Goal: Check status: Check status

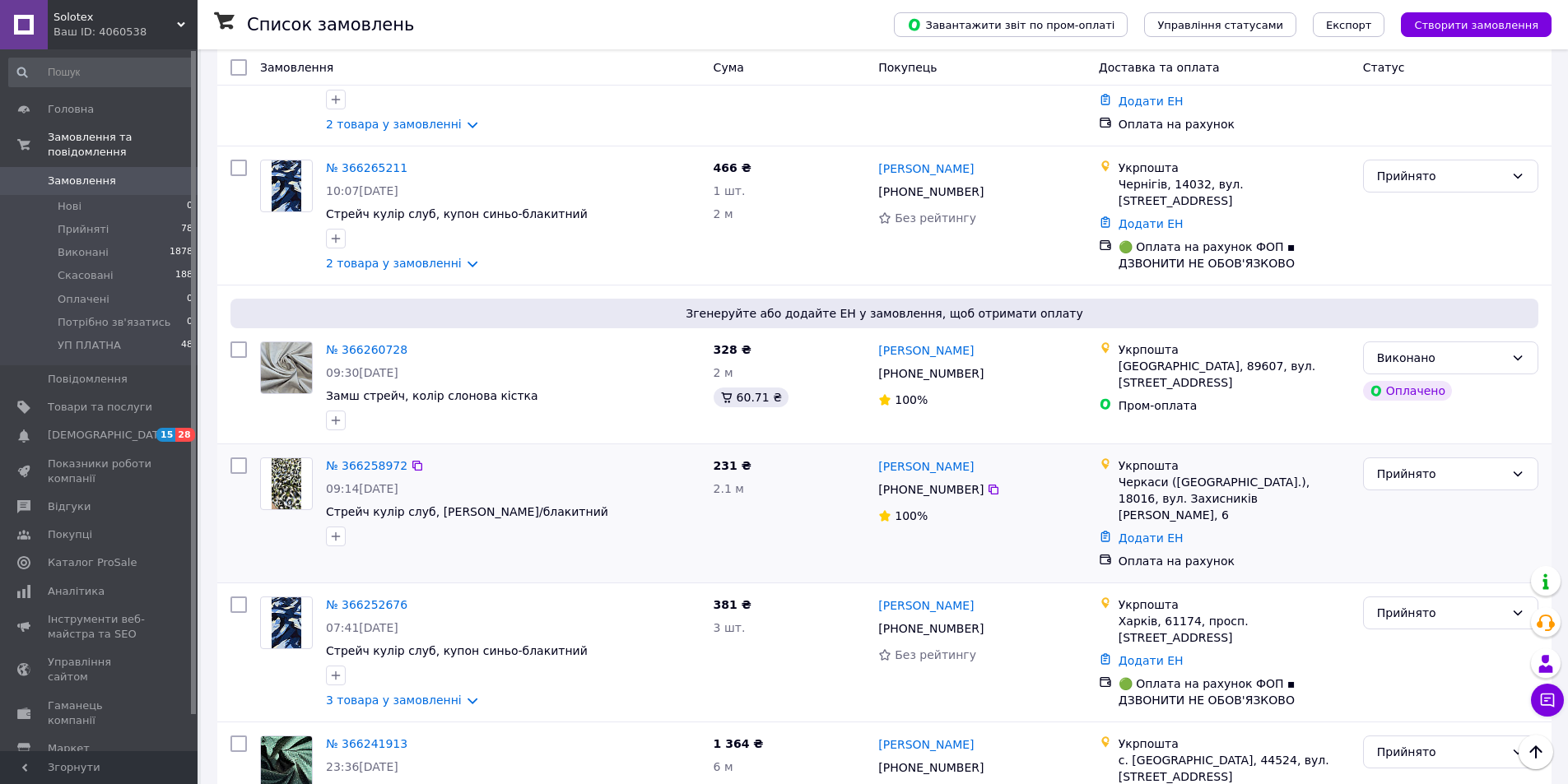
scroll to position [1070, 0]
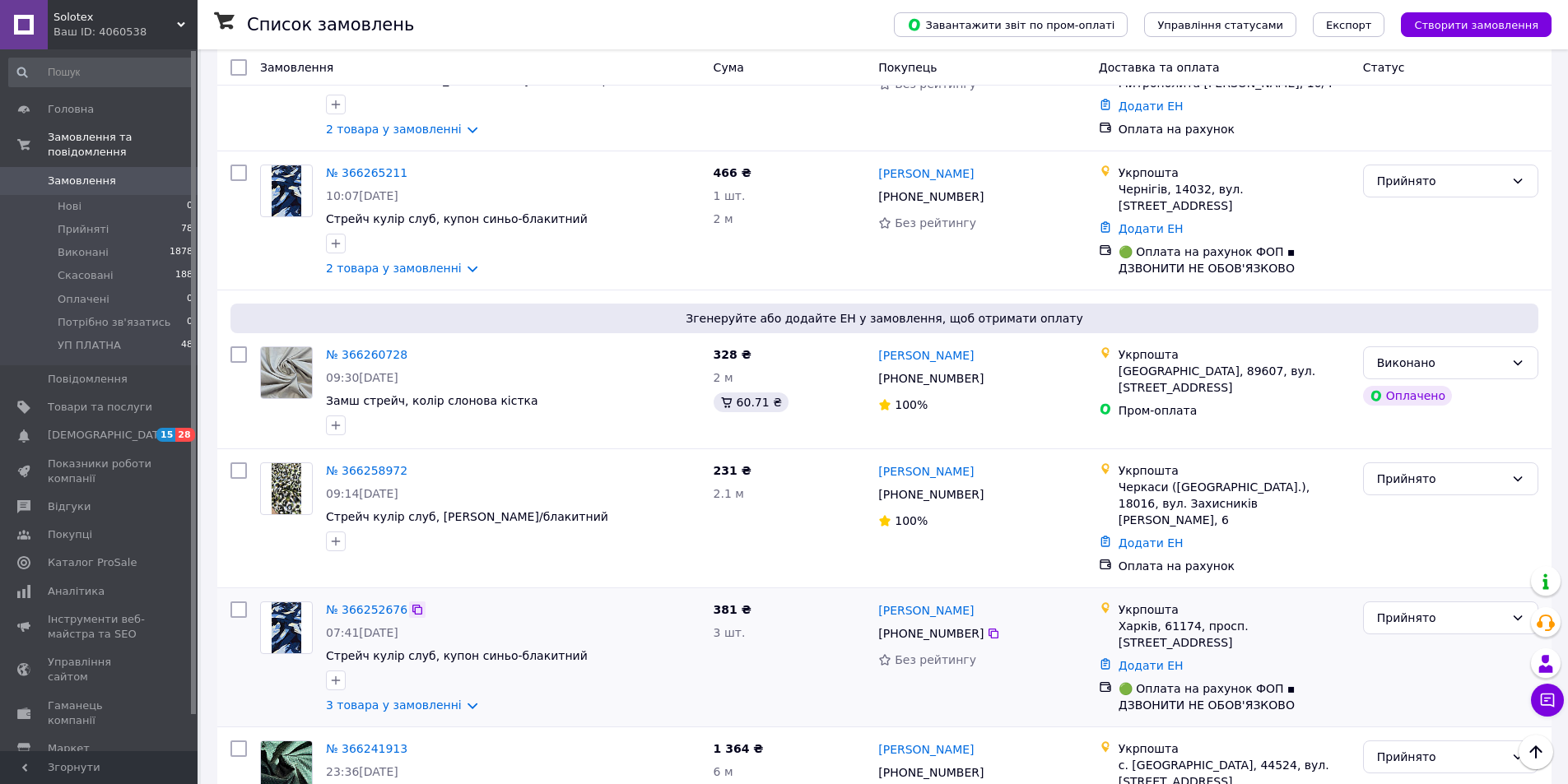
click at [411, 603] on icon at bounding box center [418, 610] width 13 height 13
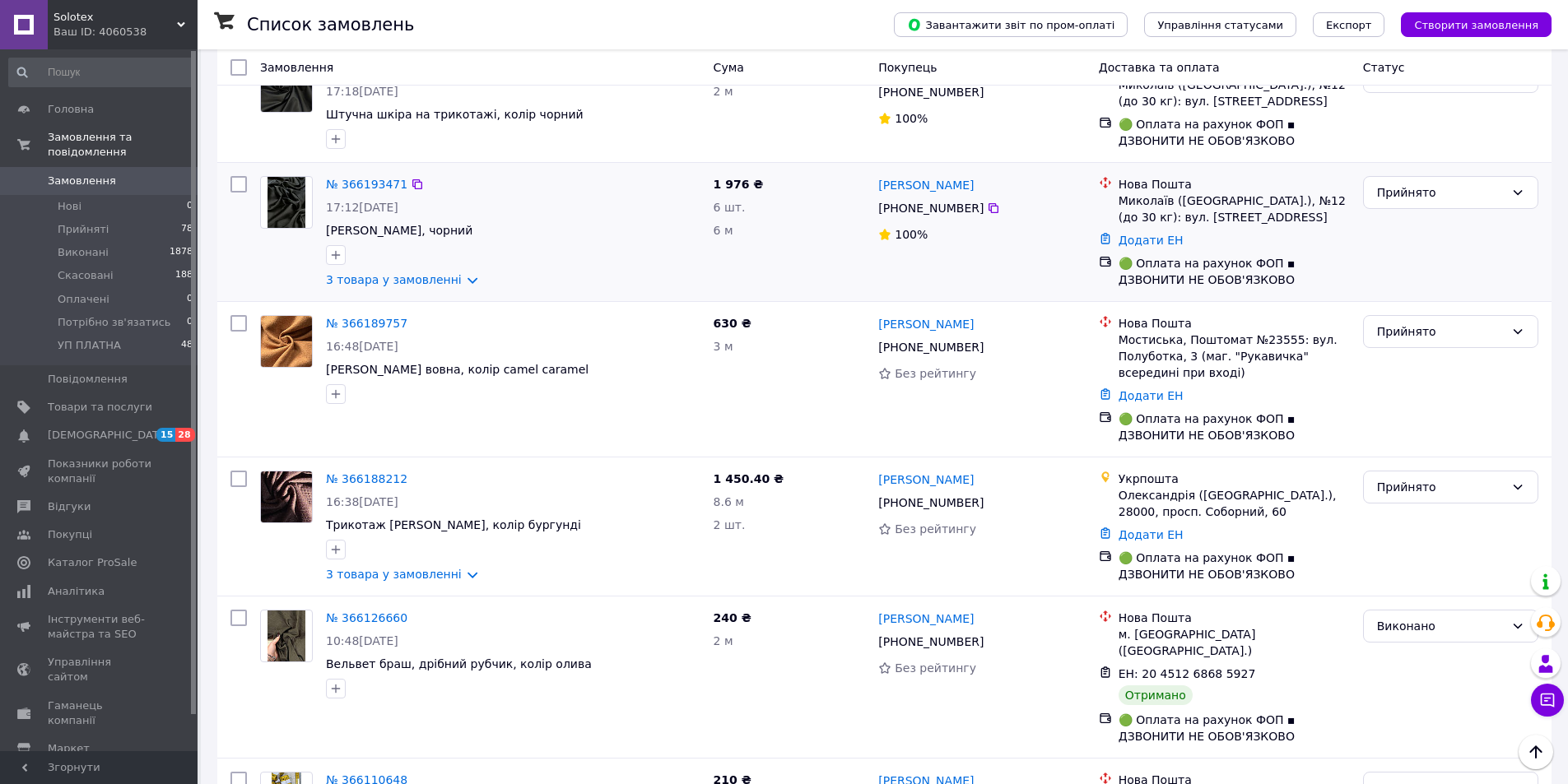
scroll to position [2222, 0]
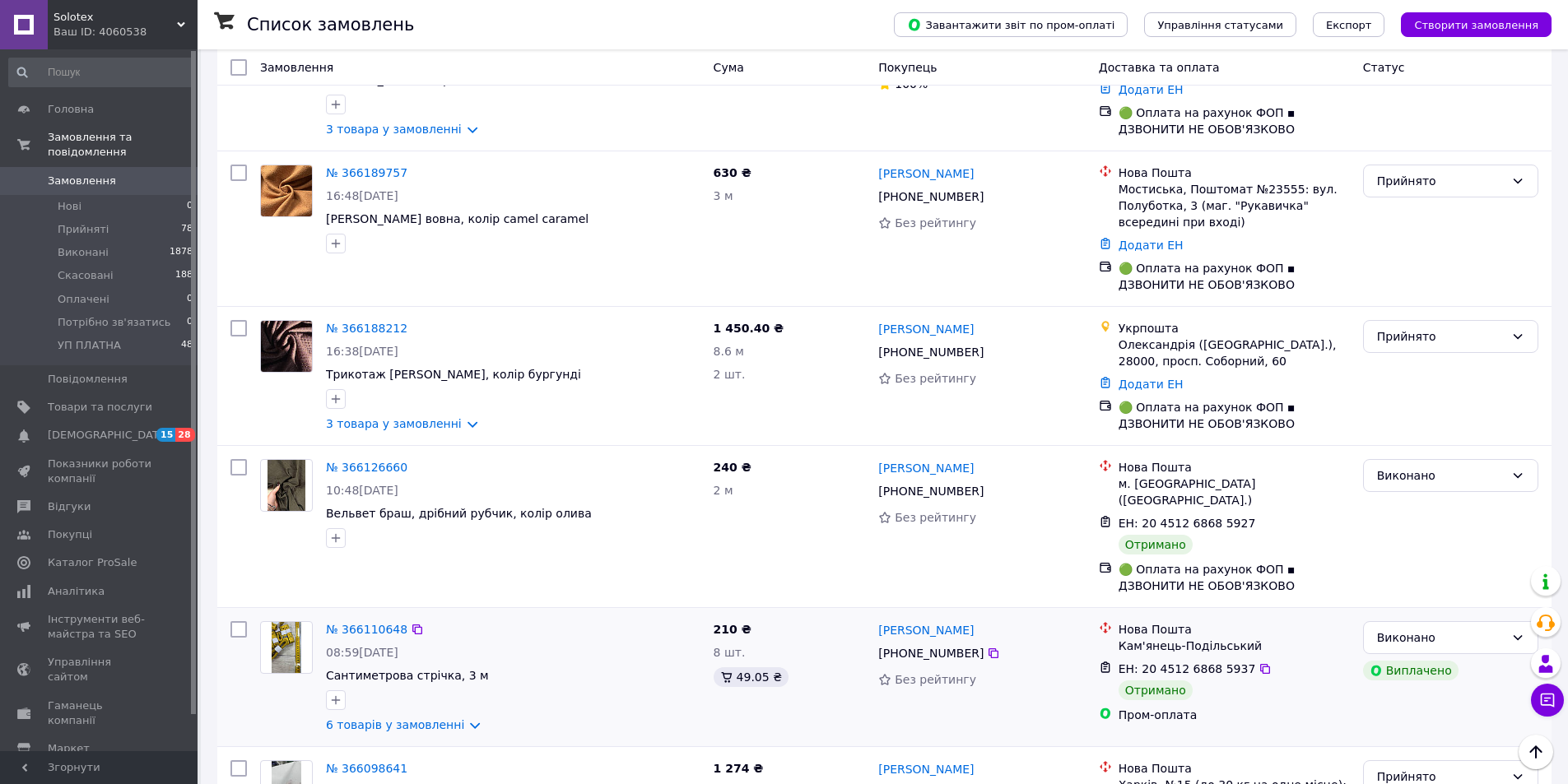
click at [217, 608] on div "№ 366110648 08:59, 11.10.2025 Сантиметрова стрічка, 3 м 6 товарів у замовленні …" at bounding box center [883, 677] width 1334 height 138
click at [535, 71] on div "Замовлення" at bounding box center [480, 67] width 454 height 29
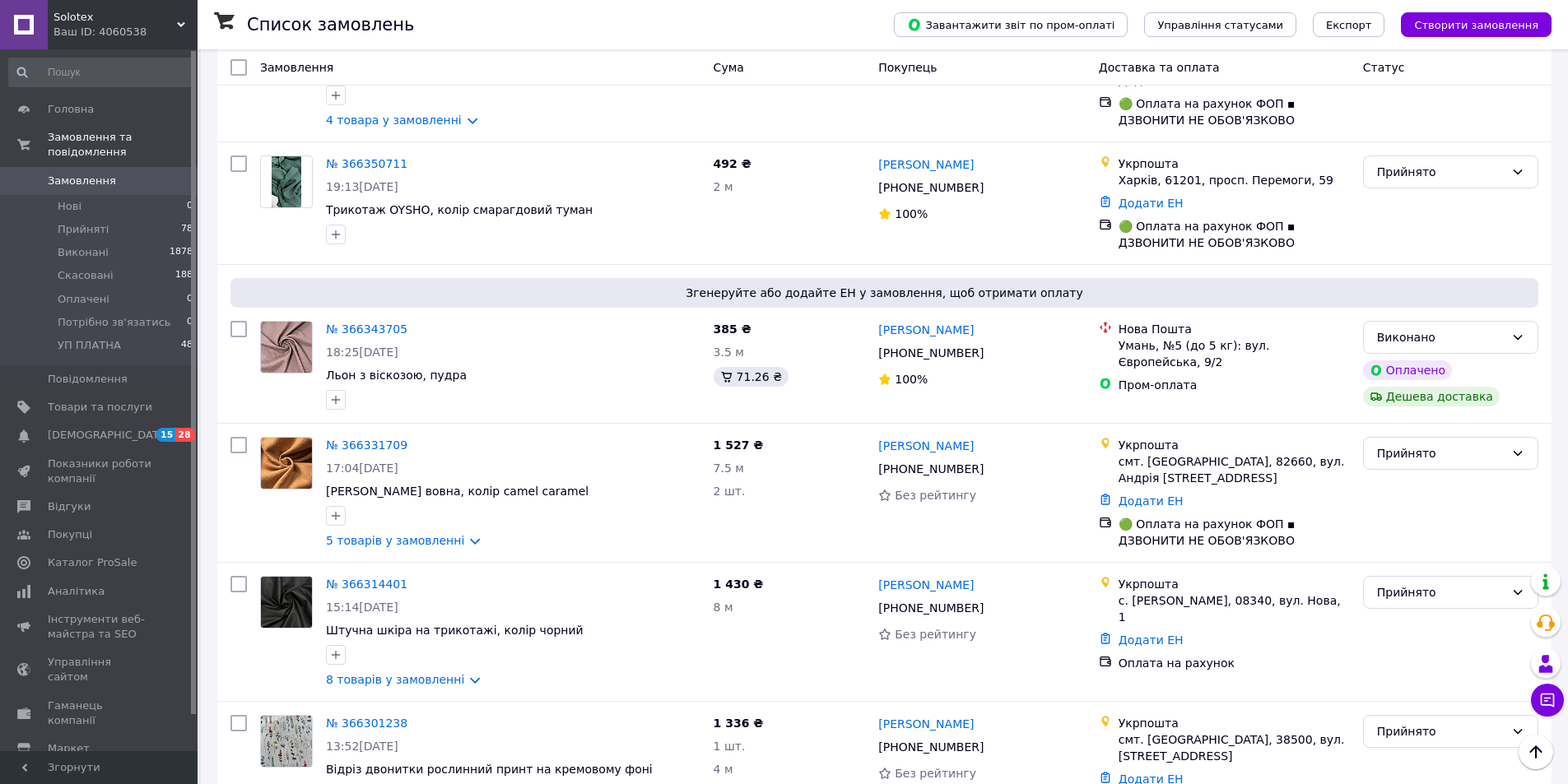
scroll to position [0, 0]
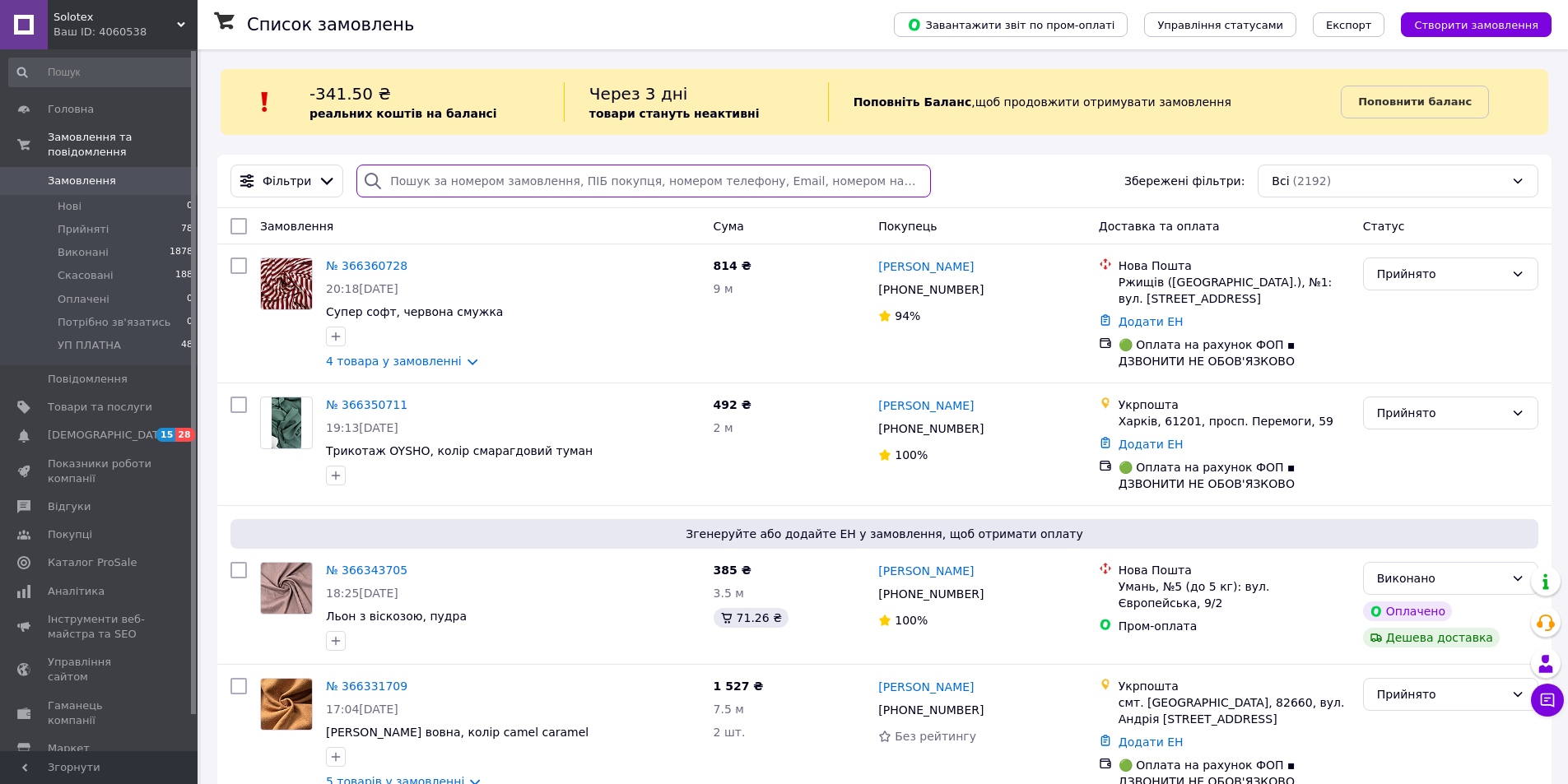
click at [519, 179] on input "search" at bounding box center [643, 181] width 574 height 33
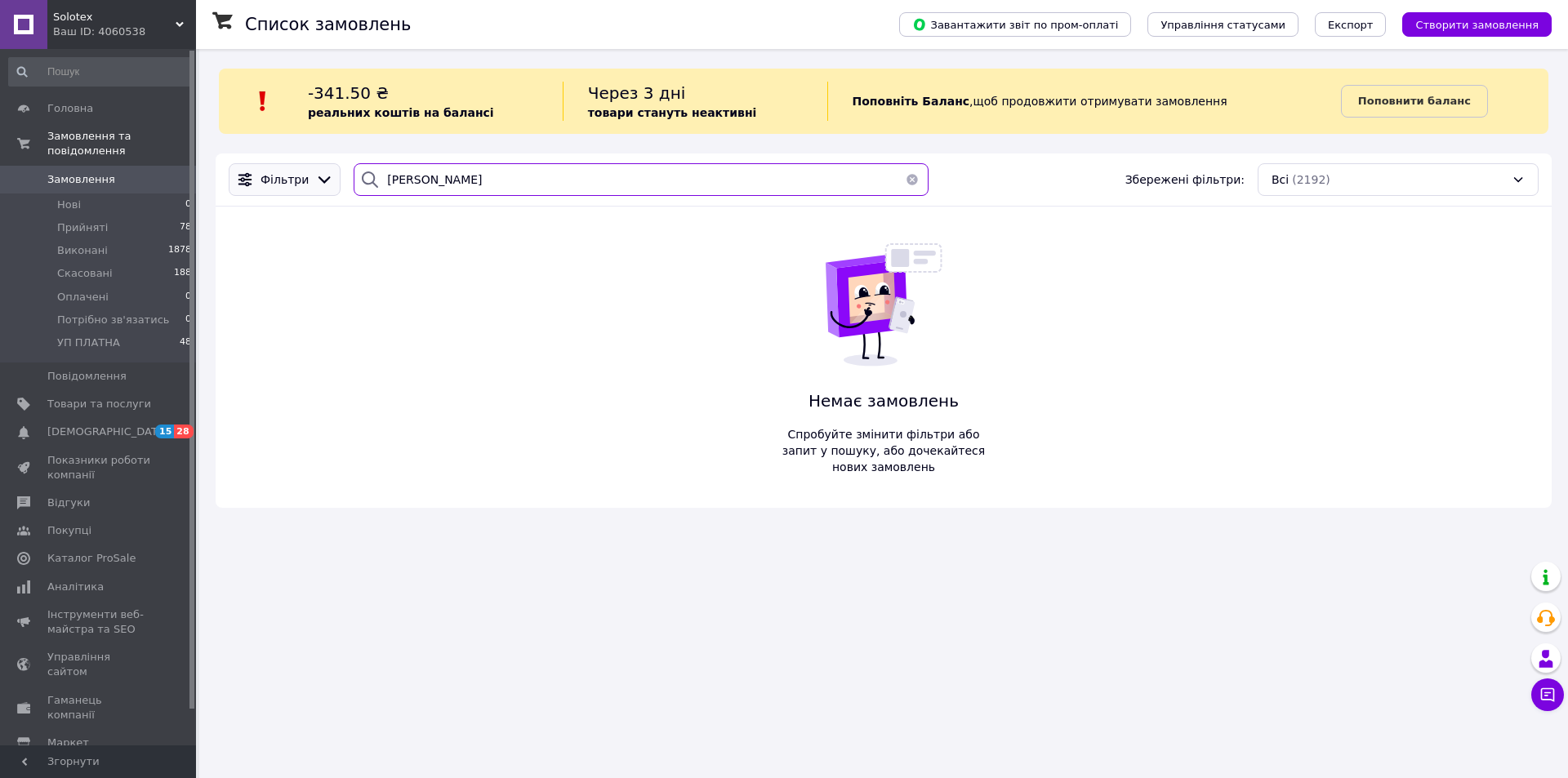
drag, startPoint x: 446, startPoint y: 179, endPoint x: 327, endPoint y: 179, distance: 119.0
click at [331, 179] on div "Фільтри беляк Збережені фільтри: Всі (2192)" at bounding box center [883, 179] width 1323 height 33
paste input "366314401"
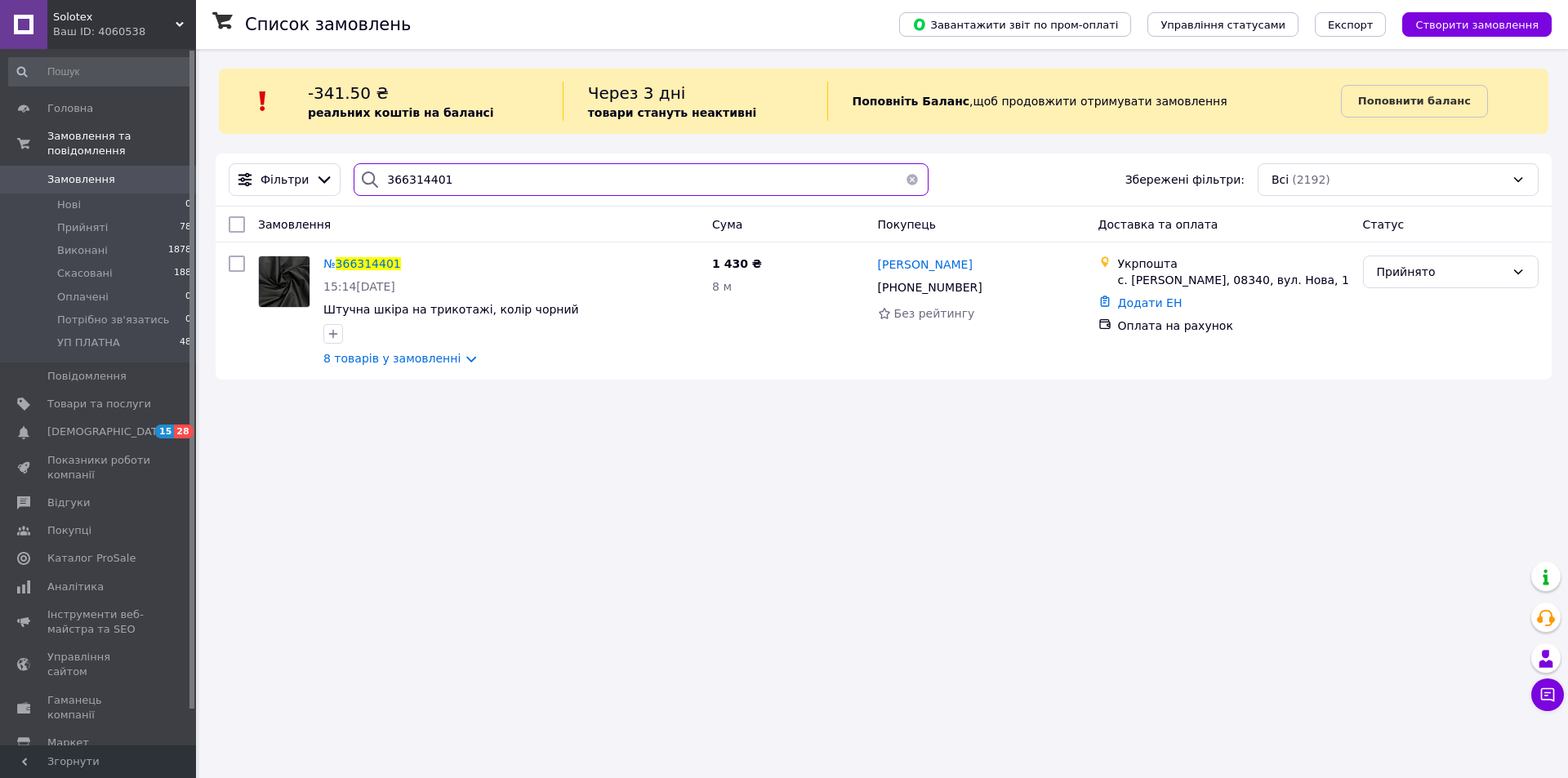
type input "366314401"
click at [959, 502] on div "Список замовлень Завантажити звіт по пром-оплаті Управління статусами Експорт С…" at bounding box center [883, 389] width 1369 height 778
click at [440, 521] on div "Список замовлень Завантажити звіт по пром-оплаті Управління статусами Експорт С…" at bounding box center [883, 389] width 1369 height 778
drag, startPoint x: 450, startPoint y: 172, endPoint x: 345, endPoint y: 171, distance: 105.0
click at [353, 173] on div "366314401" at bounding box center [641, 179] width 575 height 33
